Goal: Transaction & Acquisition: Purchase product/service

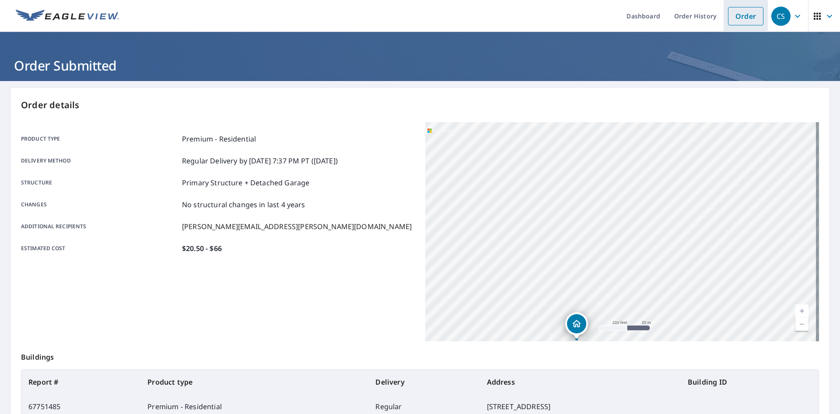
click at [735, 18] on link "Order" at bounding box center [745, 16] width 35 height 18
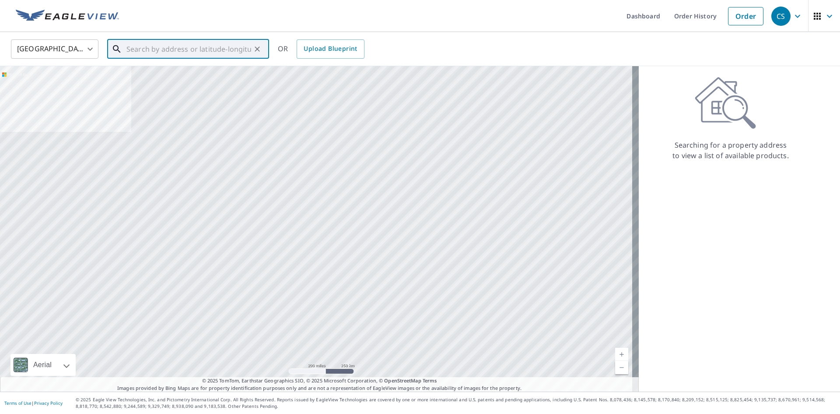
click at [169, 51] on input "text" at bounding box center [188, 49] width 125 height 25
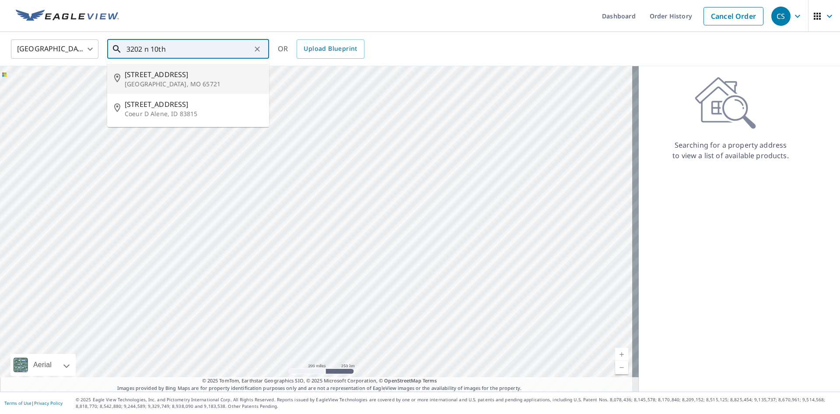
click at [185, 80] on p "Ozark, MO 65721" at bounding box center [193, 84] width 137 height 9
type input "3202 N 10th St Ozark, MO 65721"
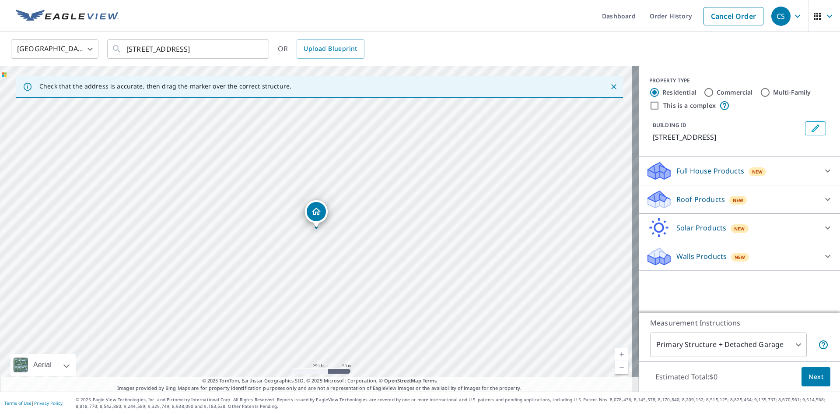
click at [678, 196] on p "Roof Products" at bounding box center [700, 199] width 49 height 11
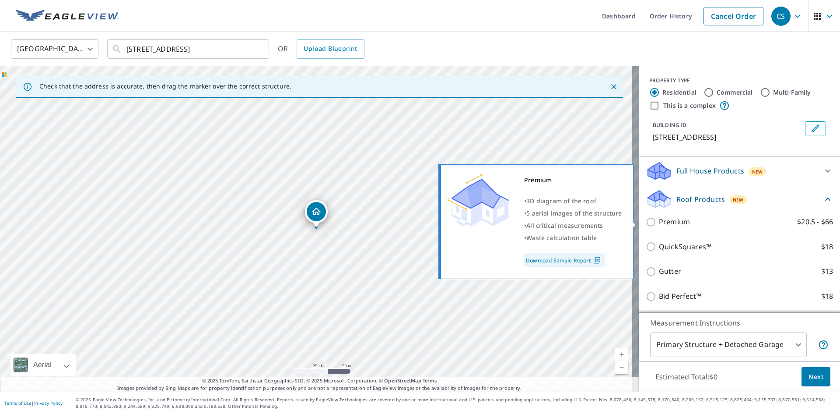
click at [659, 219] on p "Premium" at bounding box center [674, 221] width 31 height 11
click at [655, 219] on input "Premium $20.5 - $66" at bounding box center [652, 222] width 13 height 11
checkbox input "true"
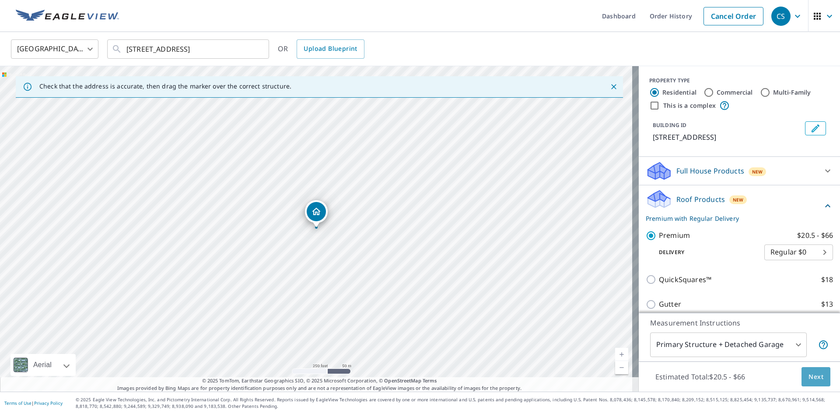
click at [804, 385] on button "Next" at bounding box center [816, 377] width 29 height 20
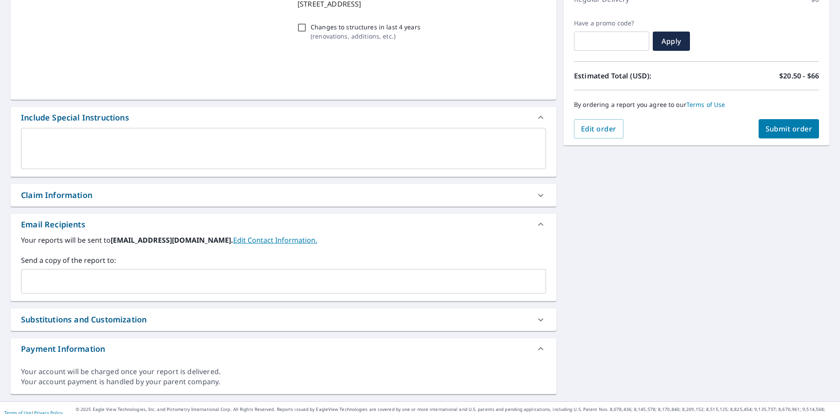
scroll to position [144, 0]
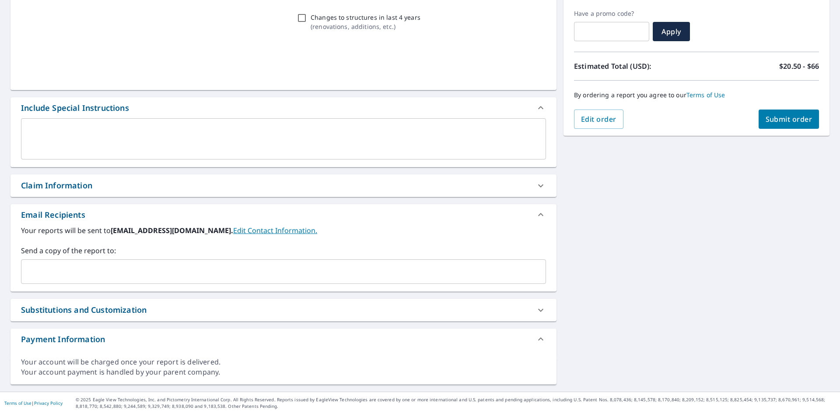
click at [58, 272] on input "text" at bounding box center [277, 271] width 504 height 17
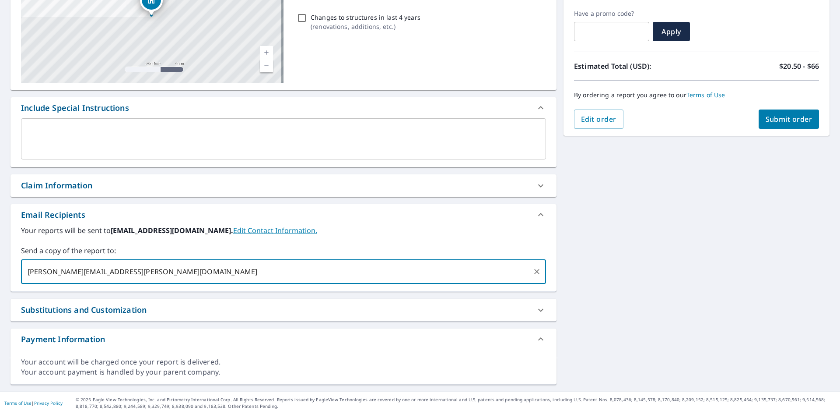
type input "justin.lawlor@abcsupply.com"
click at [766, 116] on span "Submit order" at bounding box center [789, 119] width 47 height 10
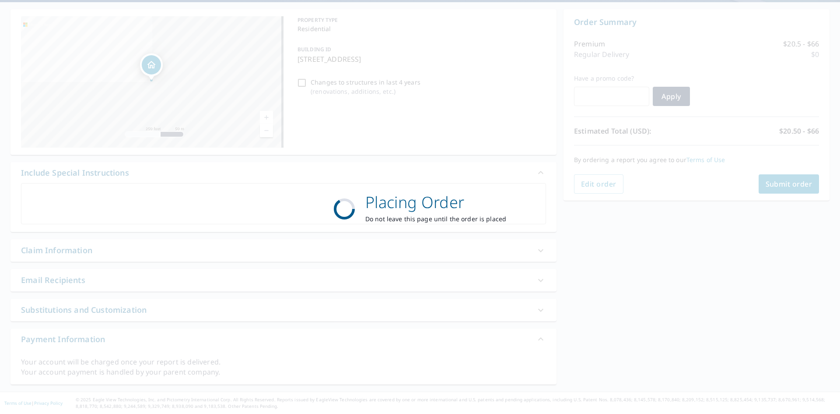
scroll to position [79, 0]
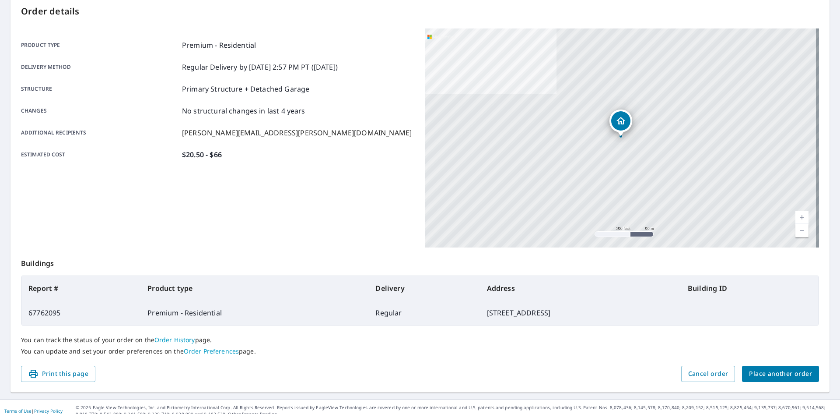
scroll to position [102, 0]
